Goal: Transaction & Acquisition: Purchase product/service

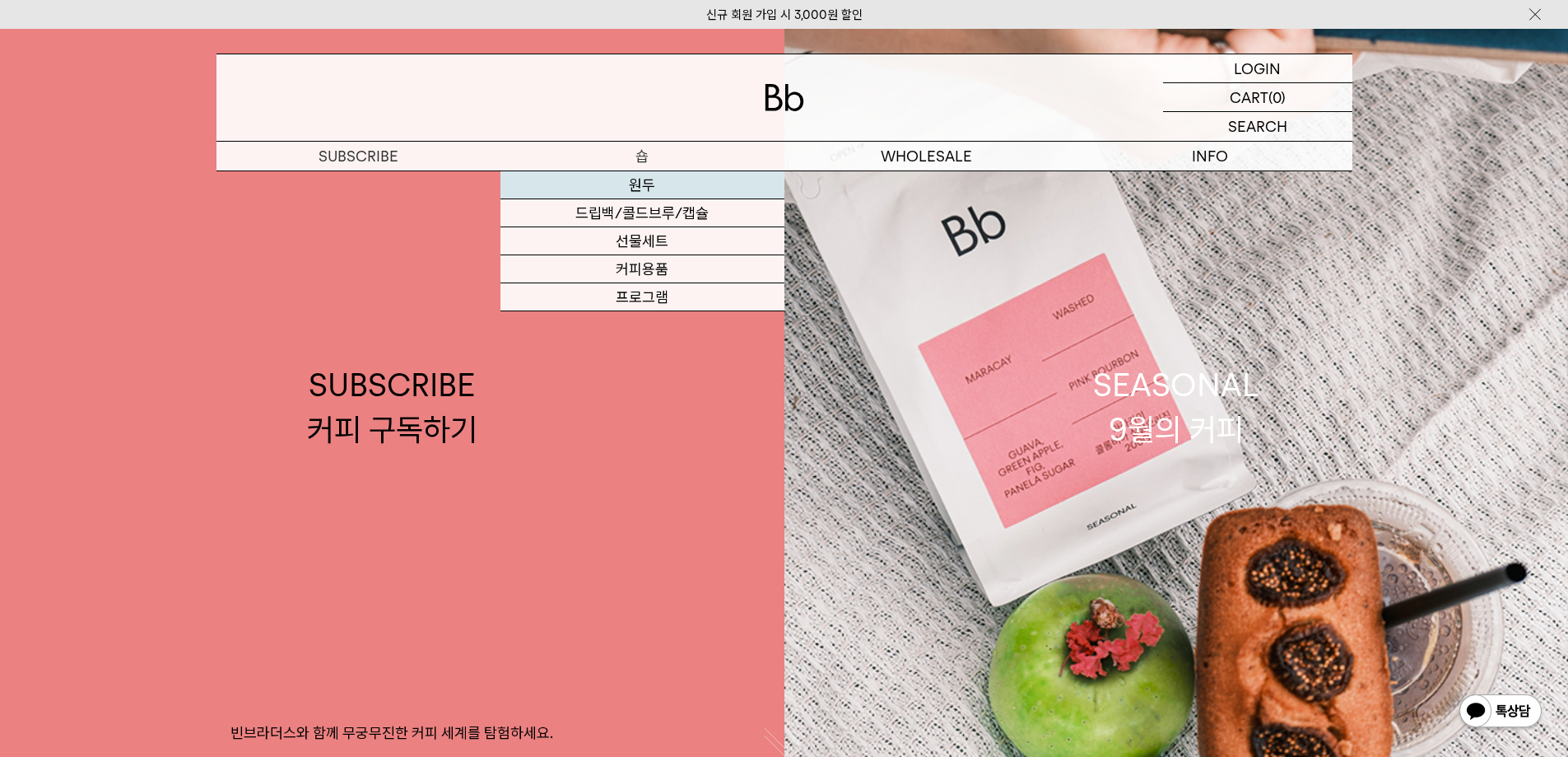
click at [645, 186] on link "원두" at bounding box center [642, 185] width 284 height 28
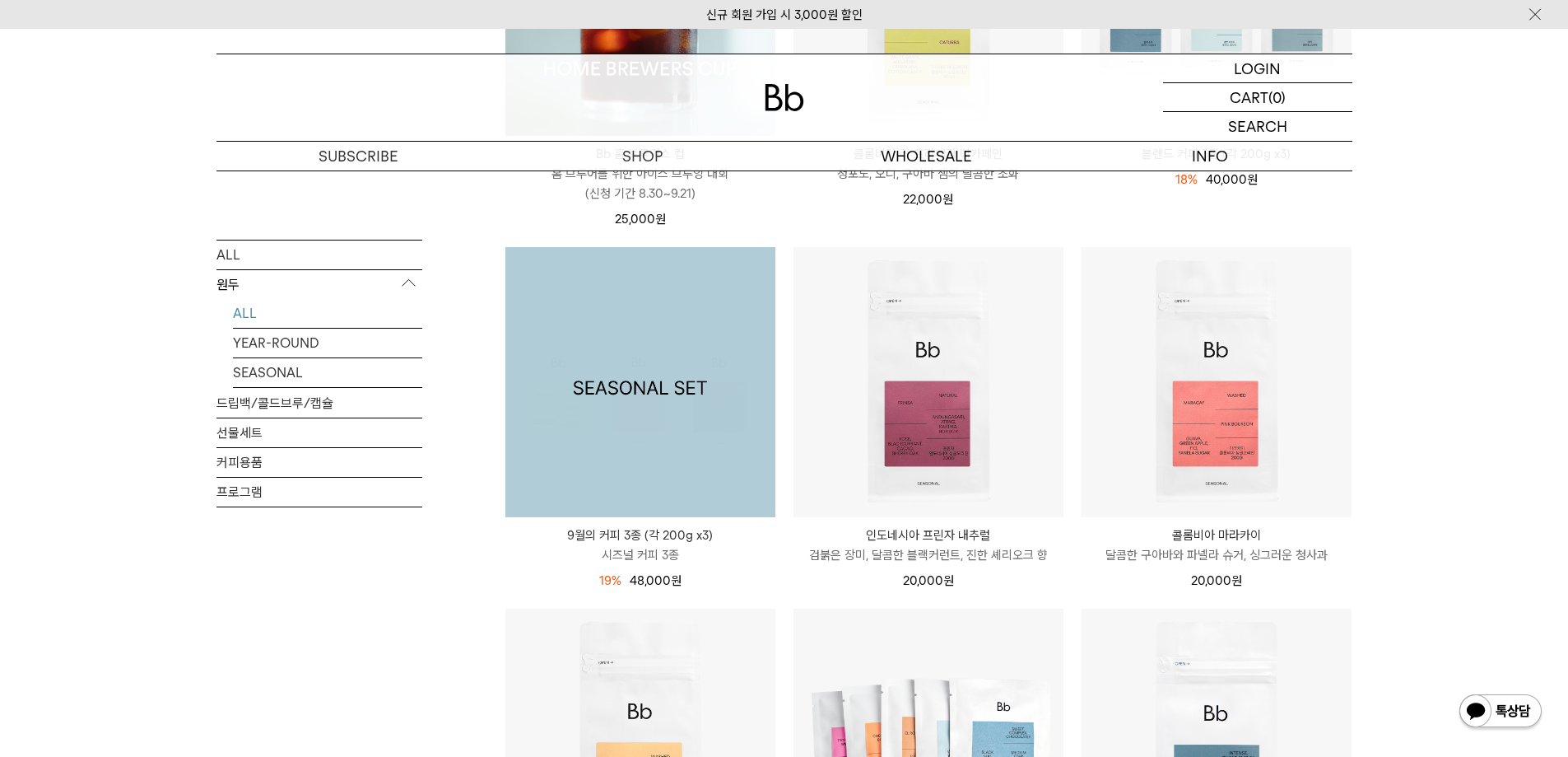
scroll to position [494, 0]
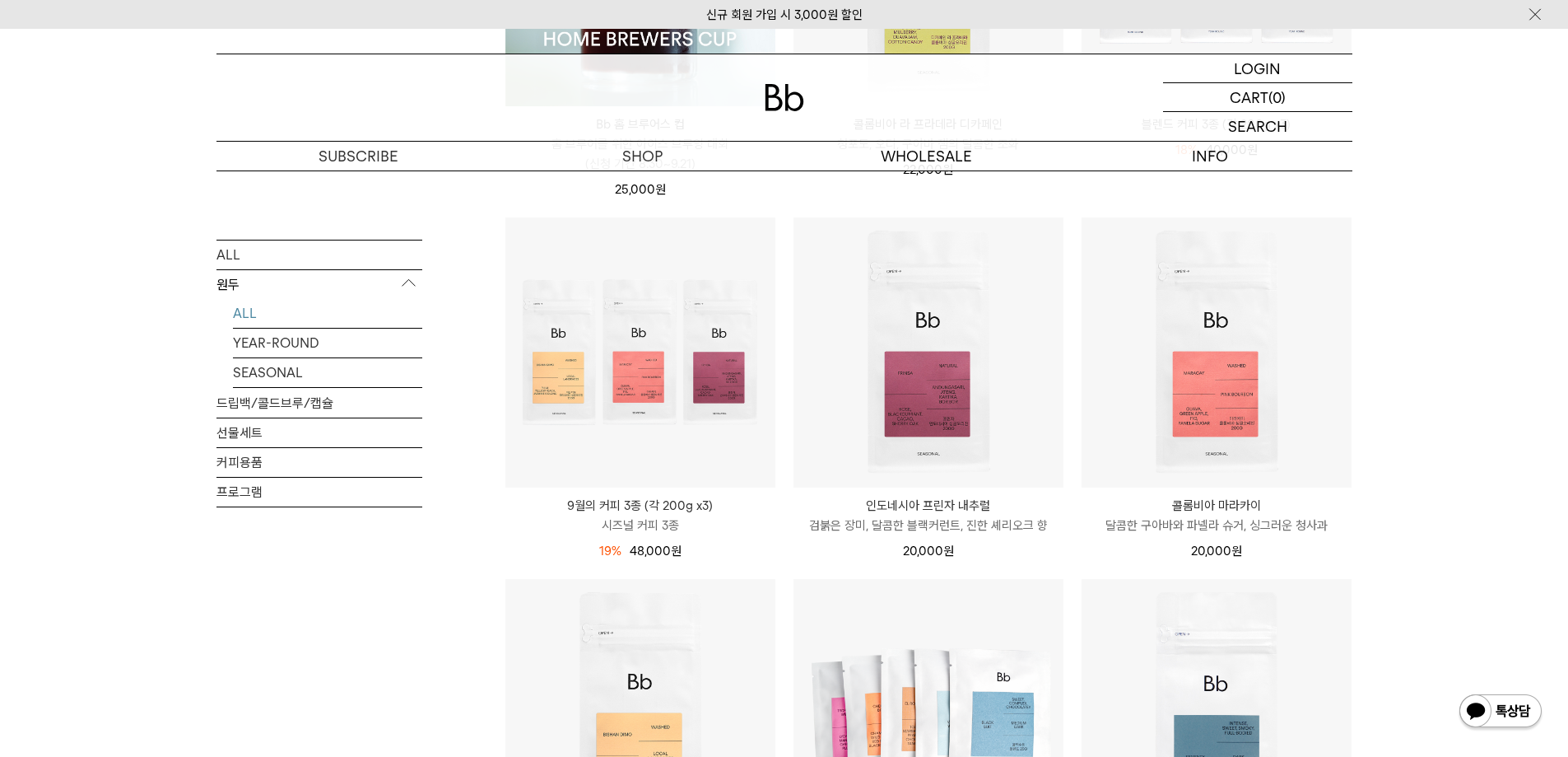
click at [1430, 167] on div "LOGIN 로그인 LOGIN 로그인 CART 장바구니 (0) SEARCH 검색 검색폼 ** 추천상품" at bounding box center [784, 100] width 1568 height 143
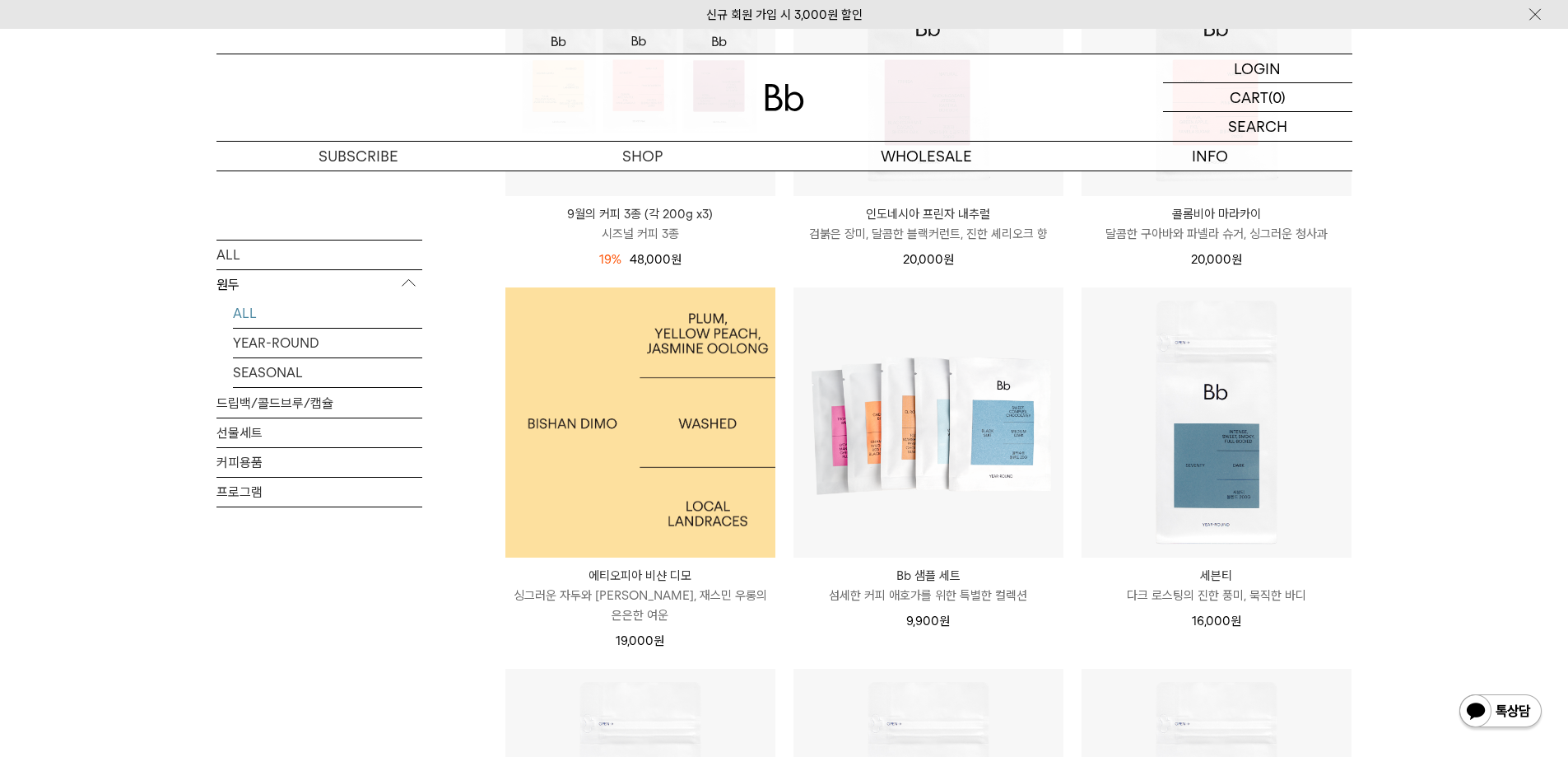
scroll to position [658, 0]
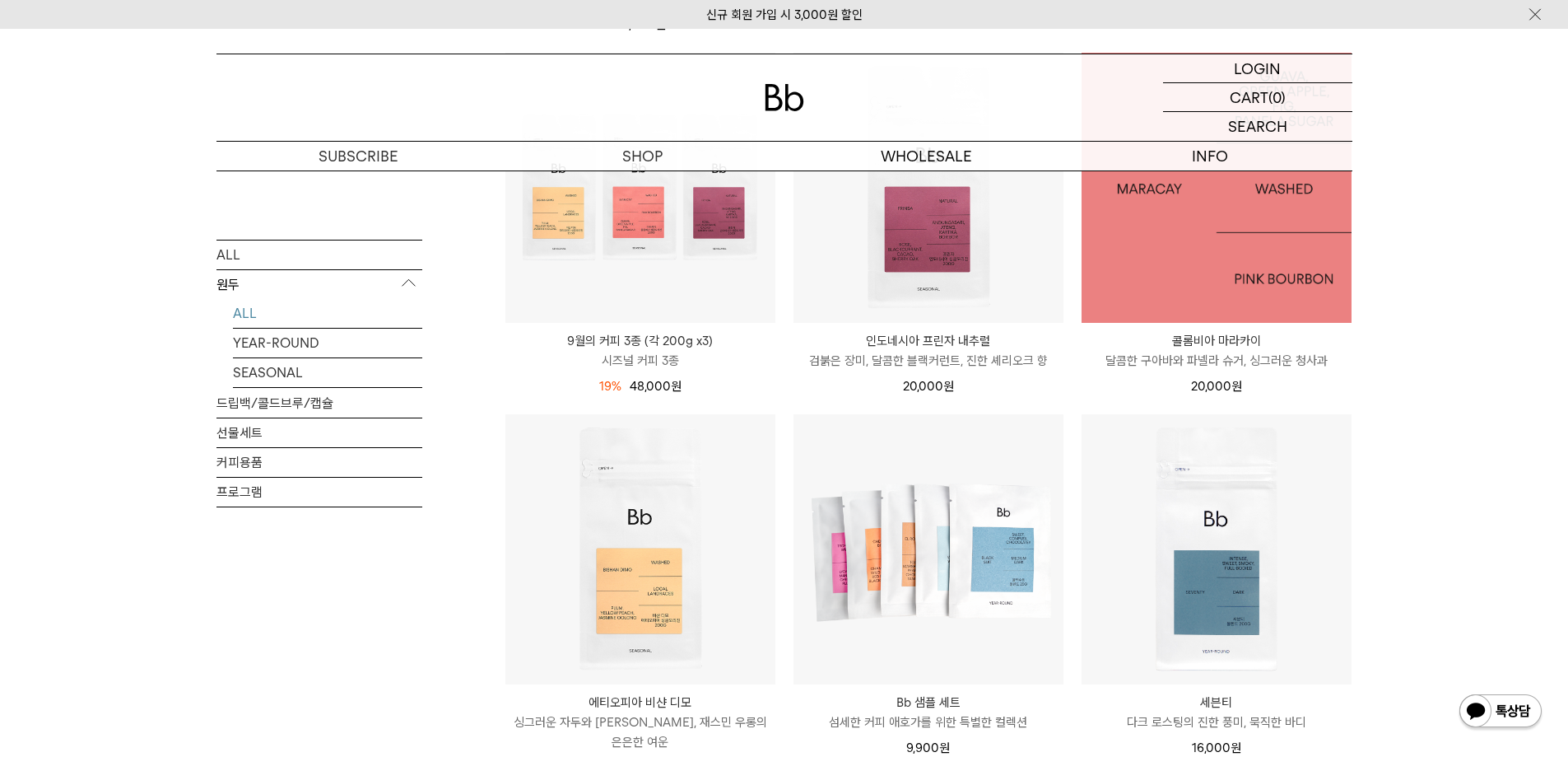
click at [1094, 238] on img at bounding box center [1217, 187] width 270 height 270
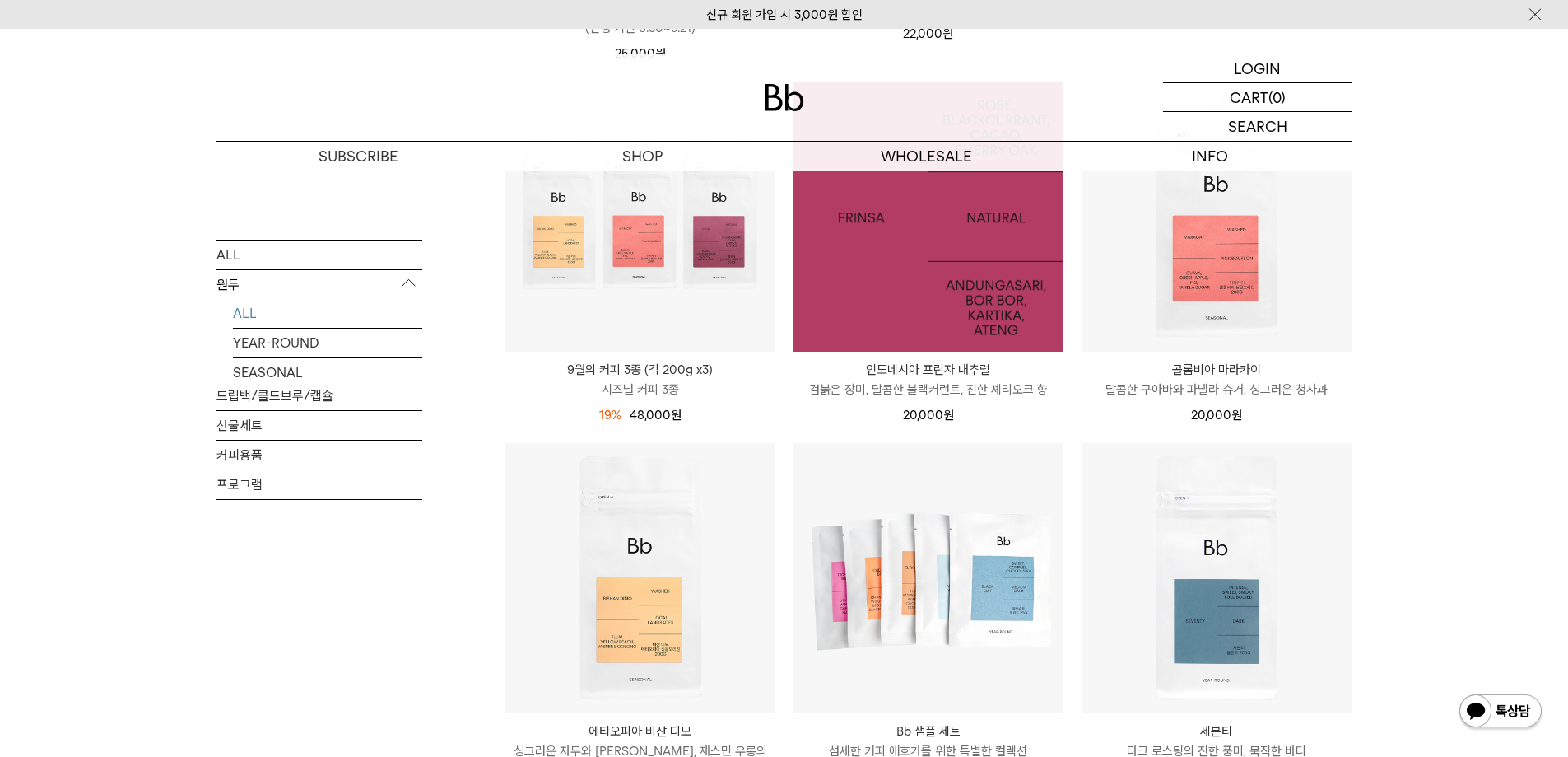
scroll to position [658, 0]
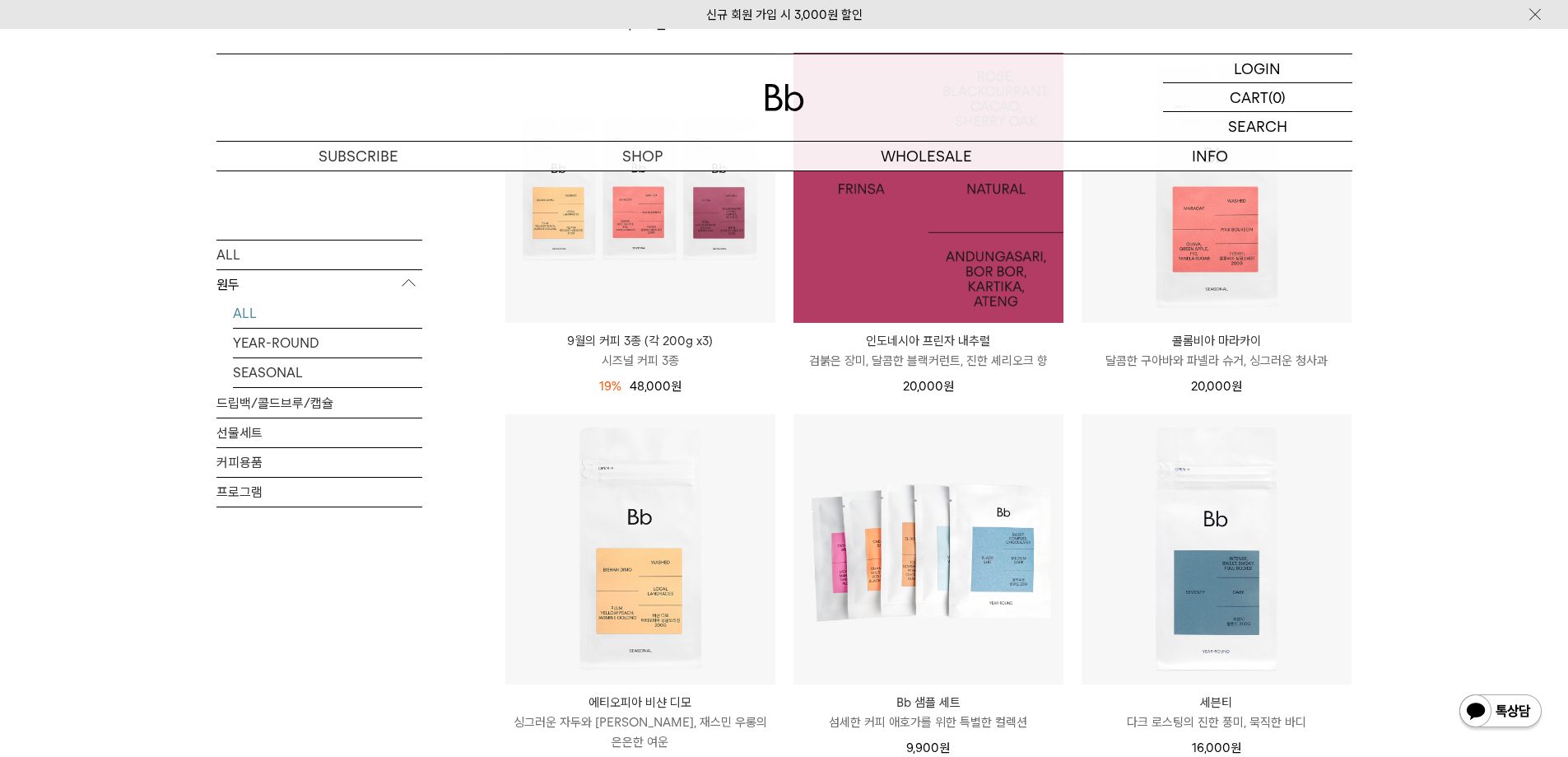
click at [973, 270] on img at bounding box center [928, 187] width 270 height 270
